Goal: Use online tool/utility: Use online tool/utility

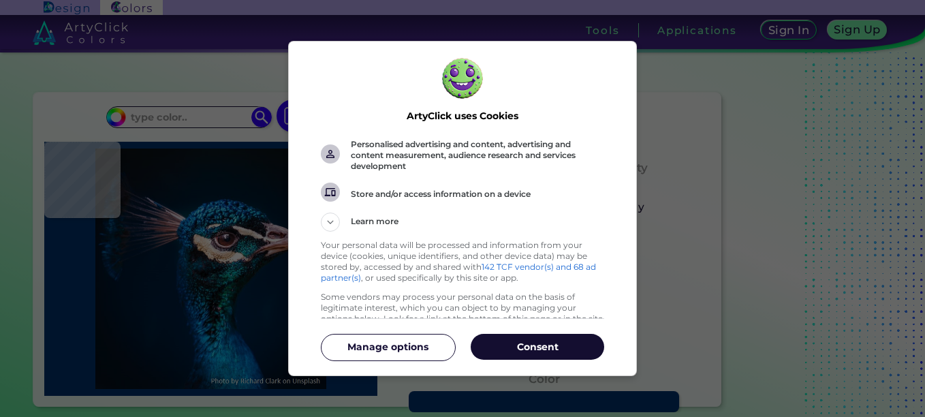
click at [555, 347] on p "Consent" at bounding box center [538, 347] width 134 height 14
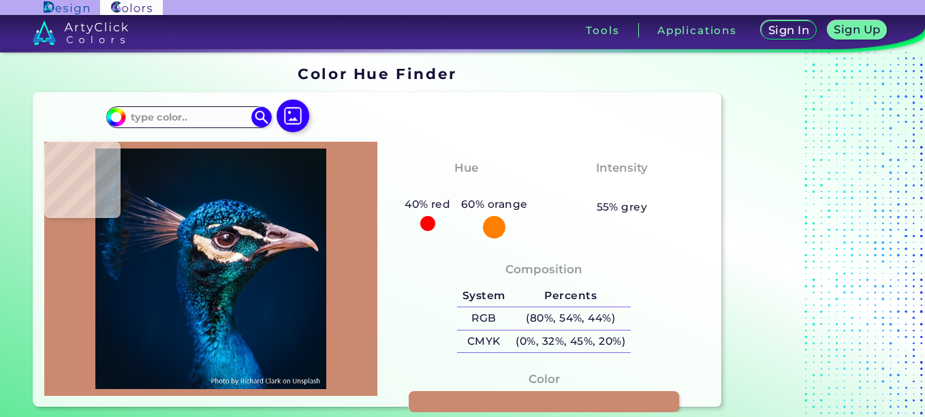
type input "#cb8a6f"
type input "#CB8A6F"
type input "#081923"
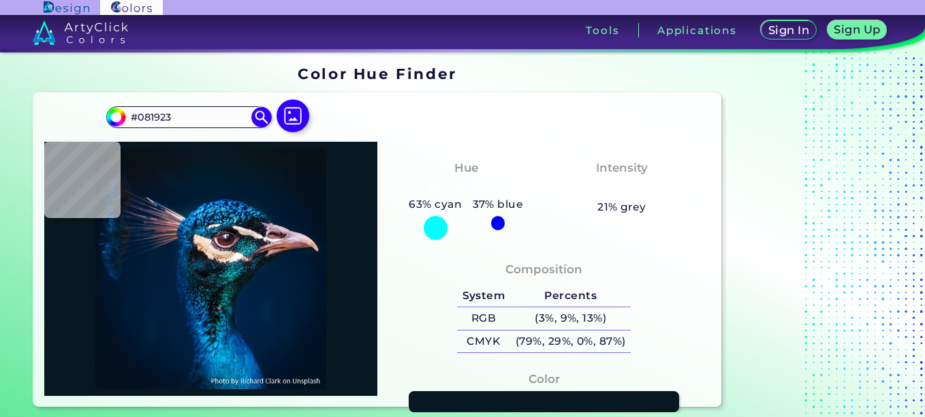
type input "#071822"
click at [215, 117] on input "#071822" at bounding box center [188, 117] width 127 height 18
drag, startPoint x: 215, startPoint y: 117, endPoint x: 109, endPoint y: 108, distance: 106.7
click at [110, 107] on div "#071822 #071822 Acadia ◉ Acid Green ◉ Aero Blue ◉ Alabaster ◉ Albescent White ◉…" at bounding box center [188, 117] width 165 height 22
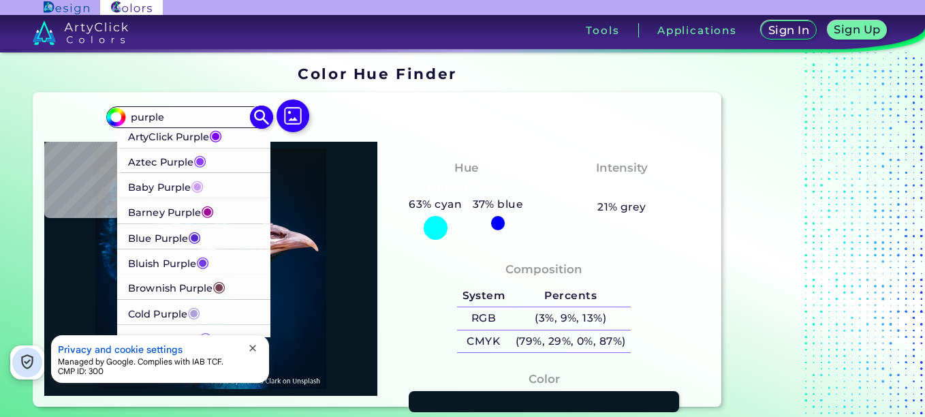
type input "purple"
click at [181, 139] on p "ArtyClick Purple ◉" at bounding box center [175, 135] width 94 height 25
type input "#7f00ff"
type input "#7F00FF"
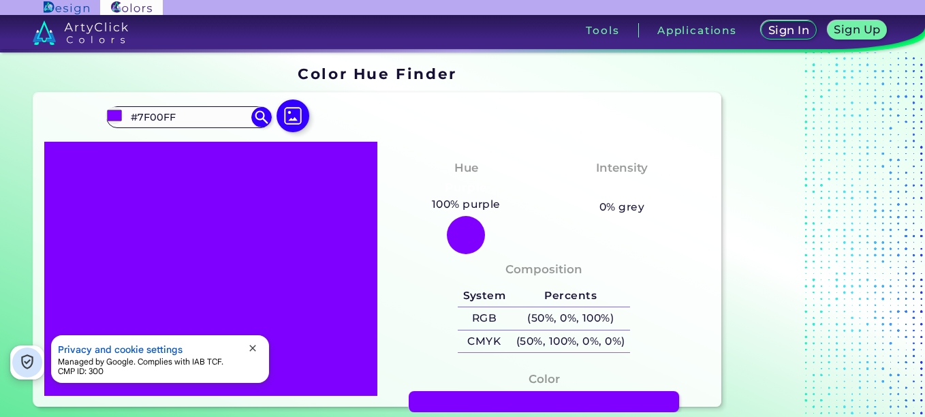
scroll to position [68, 0]
